Goal: Information Seeking & Learning: Learn about a topic

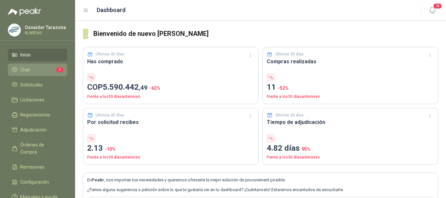
click at [53, 69] on li "Chat 1" at bounding box center [38, 69] width 52 height 7
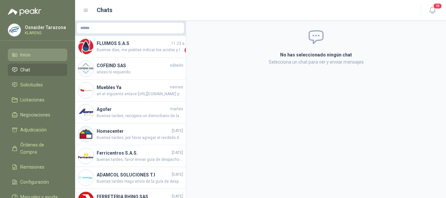
click at [43, 53] on li "Inicio" at bounding box center [38, 54] width 52 height 7
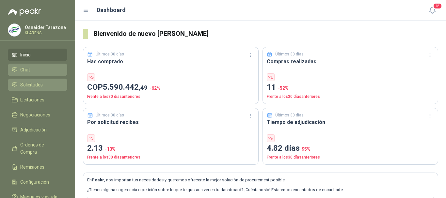
click at [43, 85] on li "Solicitudes" at bounding box center [38, 84] width 52 height 7
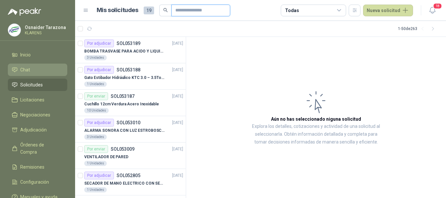
click at [197, 10] on input "text" at bounding box center [198, 10] width 46 height 11
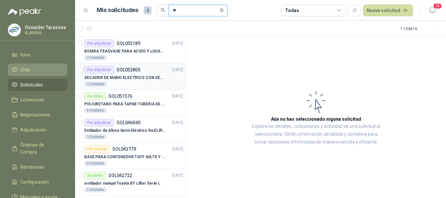
type input "**"
click at [145, 78] on p "SECADOR DE MANO ELECTRICO CON SENSOR" at bounding box center [124, 78] width 81 height 6
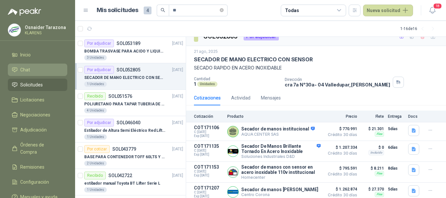
scroll to position [14, 0]
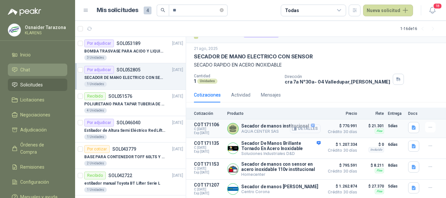
click at [307, 125] on button "Detalles" at bounding box center [305, 128] width 31 height 9
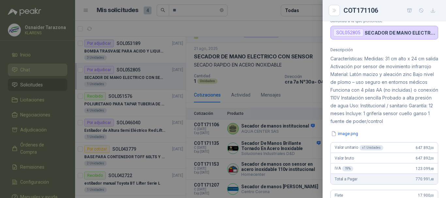
scroll to position [21, 0]
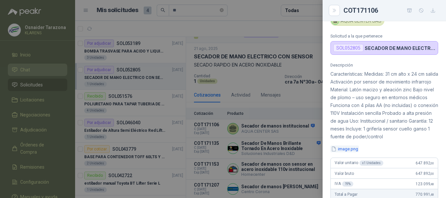
click at [349, 153] on button "image.png" at bounding box center [344, 149] width 28 height 7
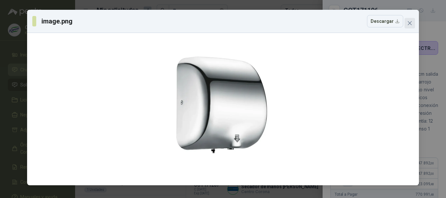
click at [411, 24] on icon "close" at bounding box center [409, 23] width 5 height 5
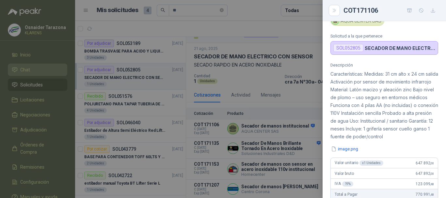
click at [289, 111] on div at bounding box center [223, 99] width 446 height 198
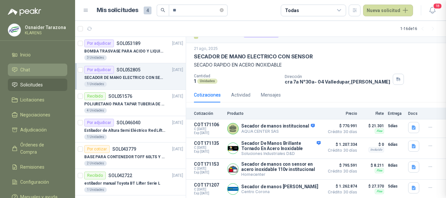
scroll to position [220, 0]
click at [308, 147] on button "Detalles" at bounding box center [305, 148] width 31 height 9
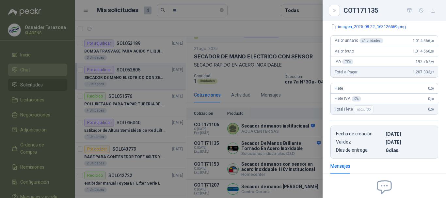
scroll to position [11, 0]
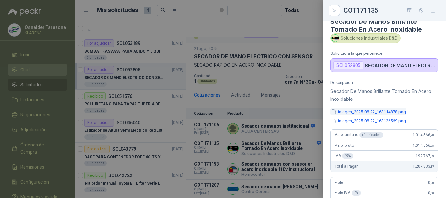
click at [358, 109] on button "imagen_2025-08-22_163114878.png" at bounding box center [368, 111] width 76 height 7
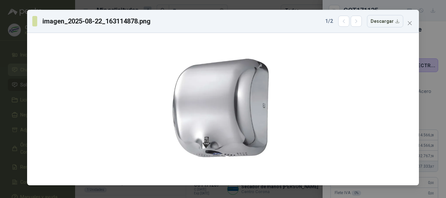
click at [0, 65] on div "imagen_2025-08-22_163114878.png 1 / 2 Descargar" at bounding box center [223, 99] width 446 height 198
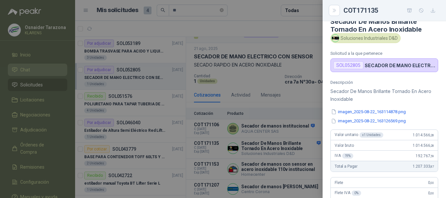
click at [190, 95] on div at bounding box center [223, 99] width 446 height 198
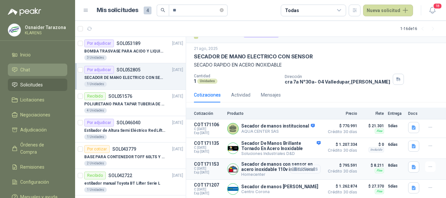
click at [302, 169] on button "Detalles" at bounding box center [305, 169] width 31 height 9
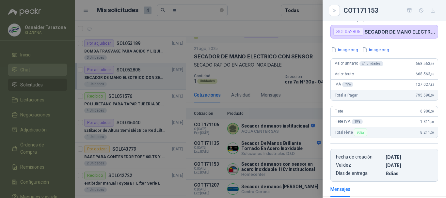
scroll to position [0, 0]
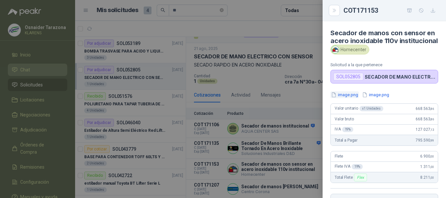
click at [344, 98] on button "image.png" at bounding box center [344, 94] width 28 height 7
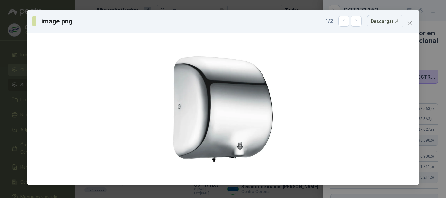
click at [0, 93] on div "image.png 1 / 2 Descargar" at bounding box center [223, 99] width 446 height 198
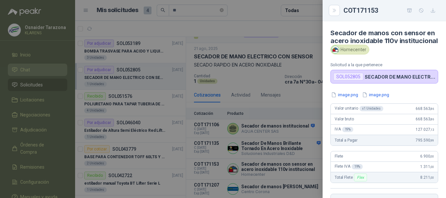
click at [255, 155] on div at bounding box center [223, 99] width 446 height 198
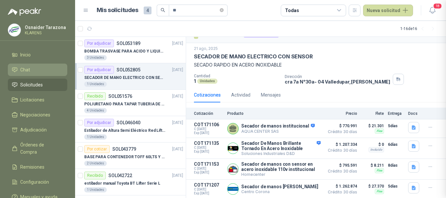
scroll to position [145, 0]
click at [305, 186] on button "Detalles" at bounding box center [305, 189] width 31 height 9
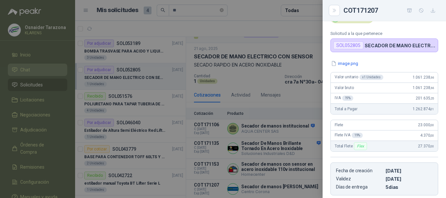
scroll to position [0, 0]
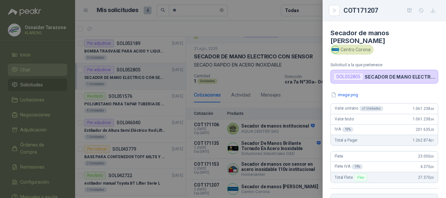
click at [348, 83] on div "Secador de manos [PERSON_NAME] Centro Corona Solicitud a la que pertenece SOL05…" at bounding box center [384, 109] width 123 height 177
click at [347, 91] on button "image.png" at bounding box center [344, 94] width 28 height 7
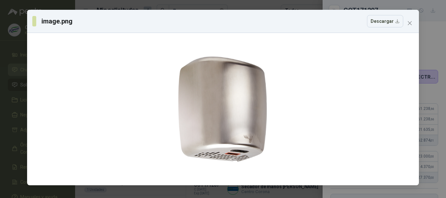
click at [2, 62] on div "image.png Descargar" at bounding box center [223, 99] width 446 height 198
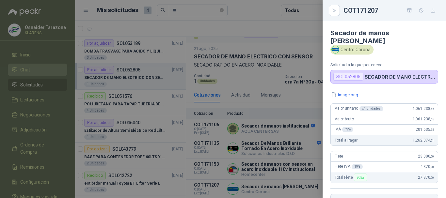
click at [292, 98] on div at bounding box center [223, 99] width 446 height 198
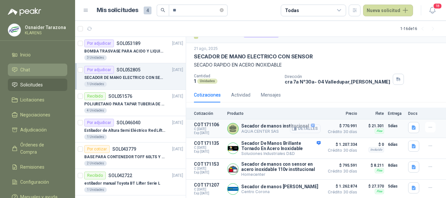
click at [298, 125] on button "Detalles" at bounding box center [305, 128] width 31 height 9
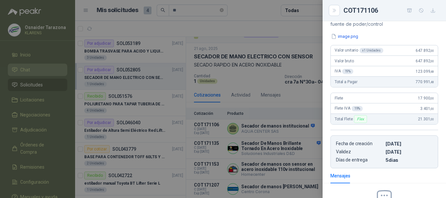
scroll to position [122, 0]
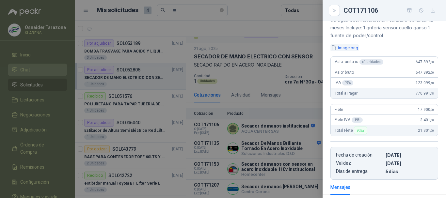
click at [351, 51] on button "image.png" at bounding box center [344, 47] width 28 height 7
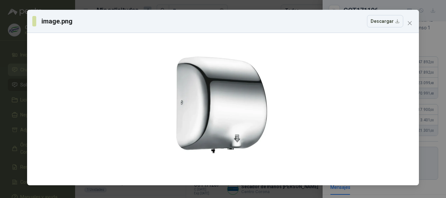
click at [0, 64] on div "image.png Descargar" at bounding box center [223, 99] width 446 height 198
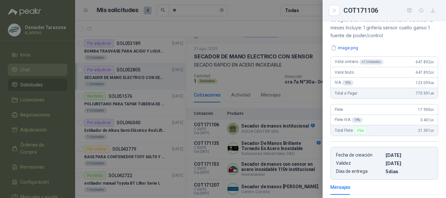
click at [317, 139] on div at bounding box center [223, 99] width 446 height 198
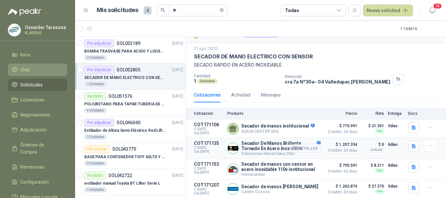
click at [300, 147] on button "Detalles" at bounding box center [305, 148] width 31 height 9
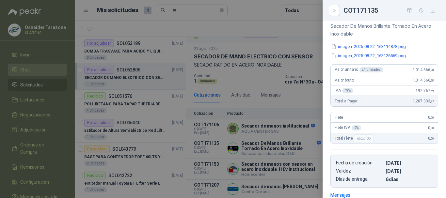
scroll to position [44, 0]
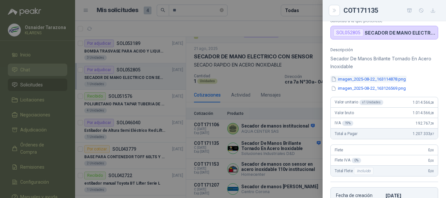
click at [362, 79] on button "imagen_2025-08-22_163114878.png" at bounding box center [368, 79] width 76 height 7
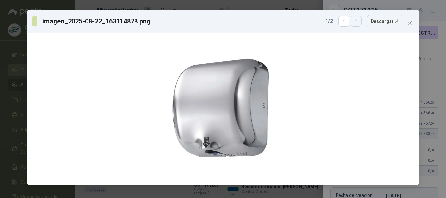
click at [356, 22] on icon "button" at bounding box center [357, 22] width 6 height 6
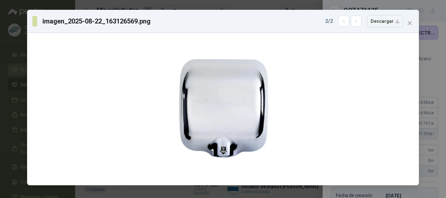
click at [0, 58] on div "imagen_2025-08-22_163126569.png 2 / 2 Descargar" at bounding box center [223, 99] width 446 height 198
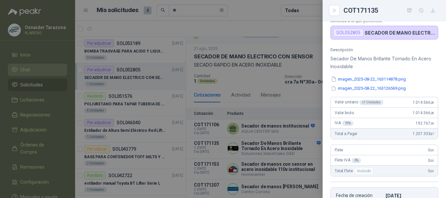
click at [274, 86] on div at bounding box center [223, 99] width 446 height 198
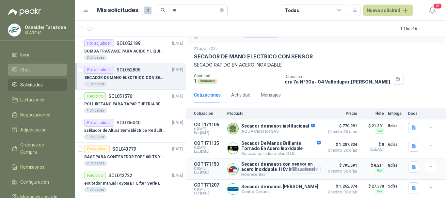
click at [306, 168] on button "Detalles" at bounding box center [305, 169] width 31 height 9
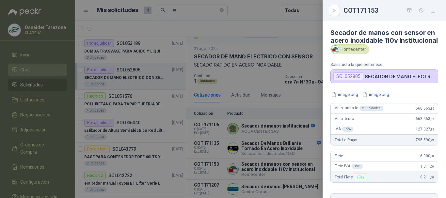
scroll to position [0, 0]
click at [355, 98] on button "image.png" at bounding box center [344, 94] width 28 height 7
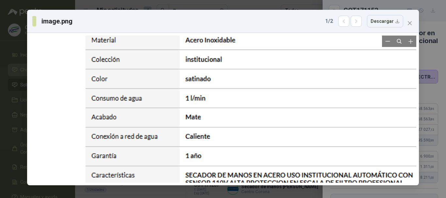
drag, startPoint x: 233, startPoint y: 122, endPoint x: 276, endPoint y: 92, distance: 53.1
click at [276, 93] on div at bounding box center [255, 77] width 347 height 265
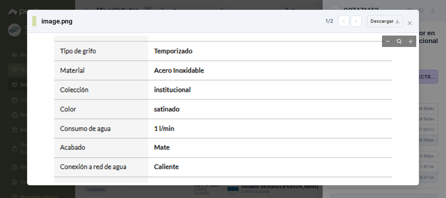
drag, startPoint x: 275, startPoint y: 127, endPoint x: 279, endPoint y: 111, distance: 16.0
click at [279, 111] on div at bounding box center [224, 108] width 347 height 265
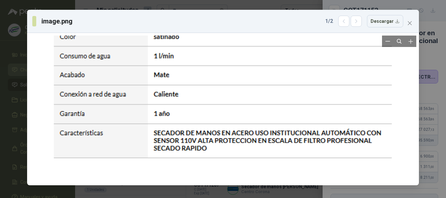
drag, startPoint x: 261, startPoint y: 149, endPoint x: 264, endPoint y: 119, distance: 30.8
click at [264, 119] on div at bounding box center [223, 35] width 347 height 265
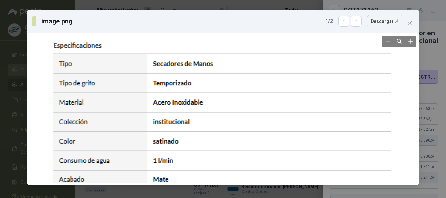
drag, startPoint x: 215, startPoint y: 111, endPoint x: 218, endPoint y: 185, distance: 74.5
click at [218, 185] on div at bounding box center [223, 109] width 392 height 153
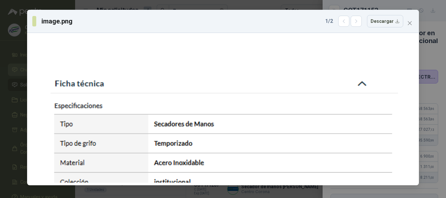
drag, startPoint x: 239, startPoint y: 153, endPoint x: 240, endPoint y: 20, distance: 132.6
click at [240, 27] on div "image.png 1 / 2 Descargar" at bounding box center [223, 98] width 392 height 176
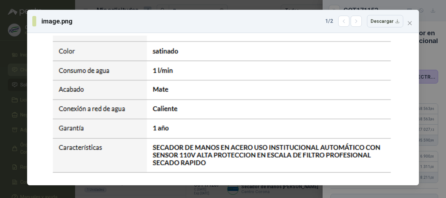
drag, startPoint x: 229, startPoint y: 83, endPoint x: 234, endPoint y: 7, distance: 76.0
click at [234, 11] on div "image.png 1 / 2 Descargar" at bounding box center [223, 98] width 392 height 176
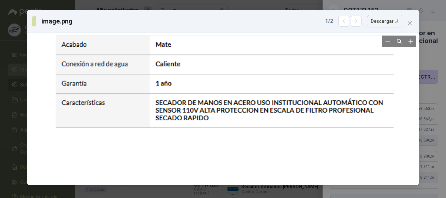
click at [230, 54] on div at bounding box center [225, 5] width 347 height 265
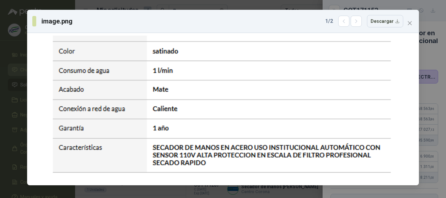
click at [11, 52] on div "image.png 1 / 2 Descargar" at bounding box center [223, 99] width 446 height 198
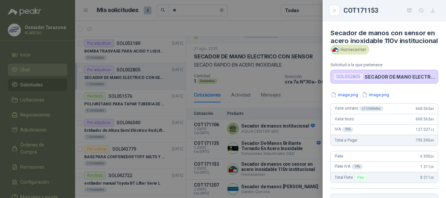
click at [271, 142] on div at bounding box center [223, 99] width 446 height 198
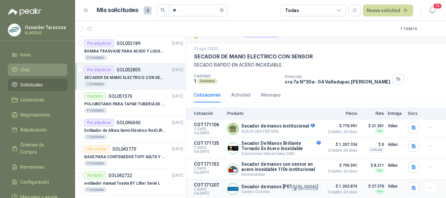
click at [308, 186] on button "Detalles" at bounding box center [305, 189] width 31 height 9
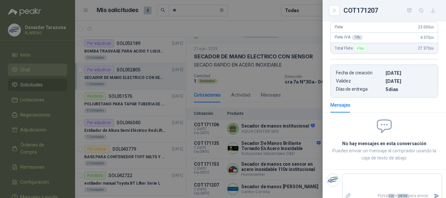
scroll to position [0, 0]
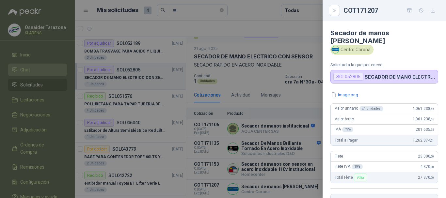
click at [352, 81] on div "Secador de manos [PERSON_NAME] Centro Corona Solicitud a la que pertenece SOL05…" at bounding box center [384, 109] width 123 height 177
click at [353, 91] on button "image.png" at bounding box center [344, 94] width 28 height 7
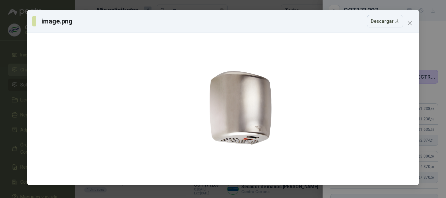
click at [0, 90] on div "image.png Descargar" at bounding box center [223, 99] width 446 height 198
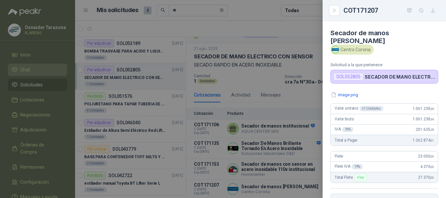
click at [297, 139] on div at bounding box center [223, 99] width 446 height 198
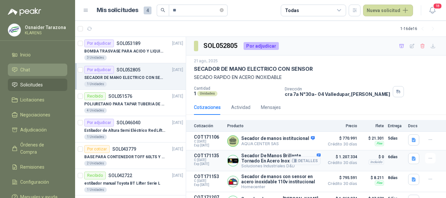
scroll to position [14, 0]
